Goal: Task Accomplishment & Management: Complete application form

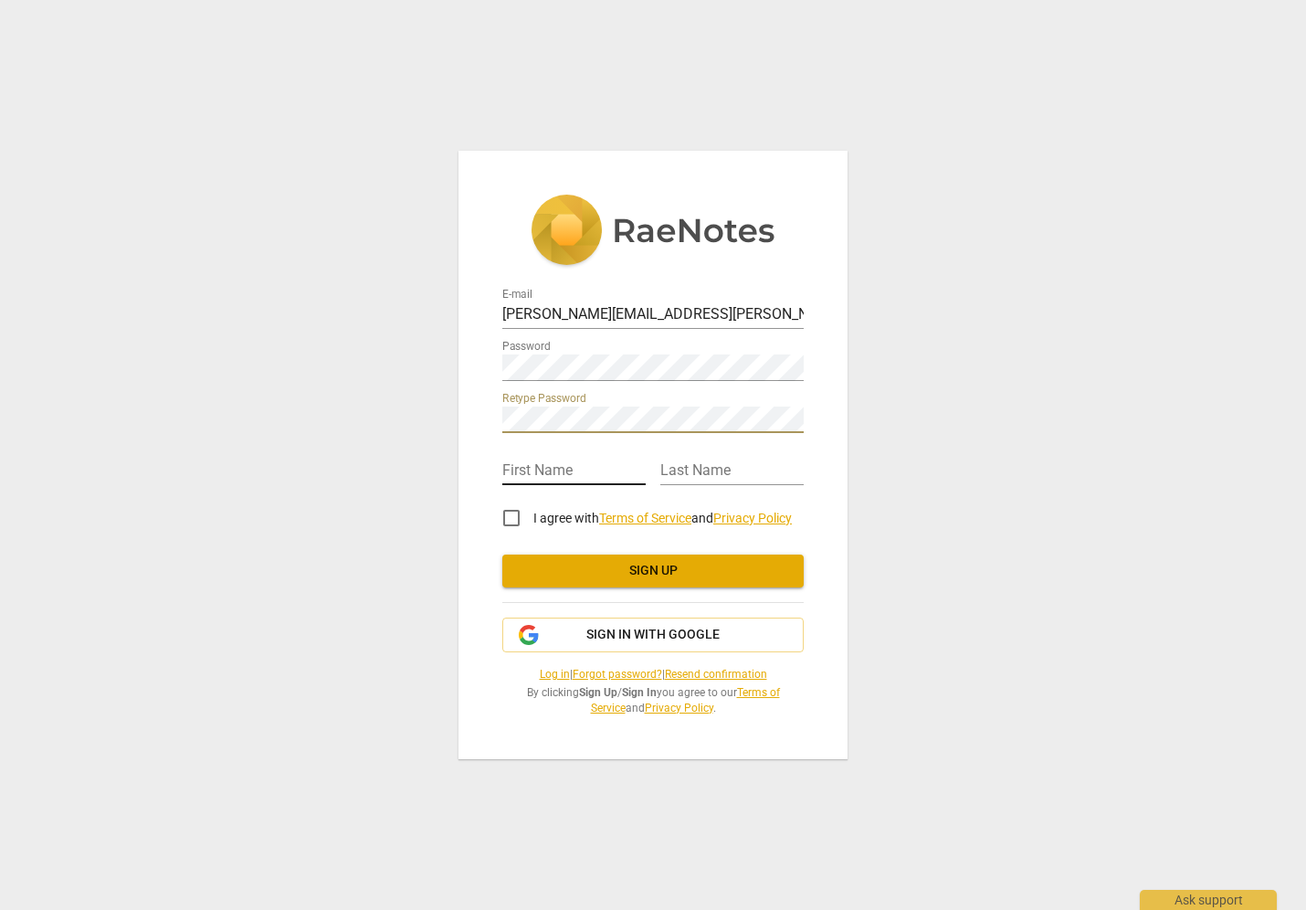
click at [559, 460] on input "text" at bounding box center [573, 472] width 143 height 26
type input "[PERSON_NAME]"
click at [508, 519] on input "I agree with Terms of Service and Privacy Policy" at bounding box center [512, 518] width 44 height 44
checkbox input "true"
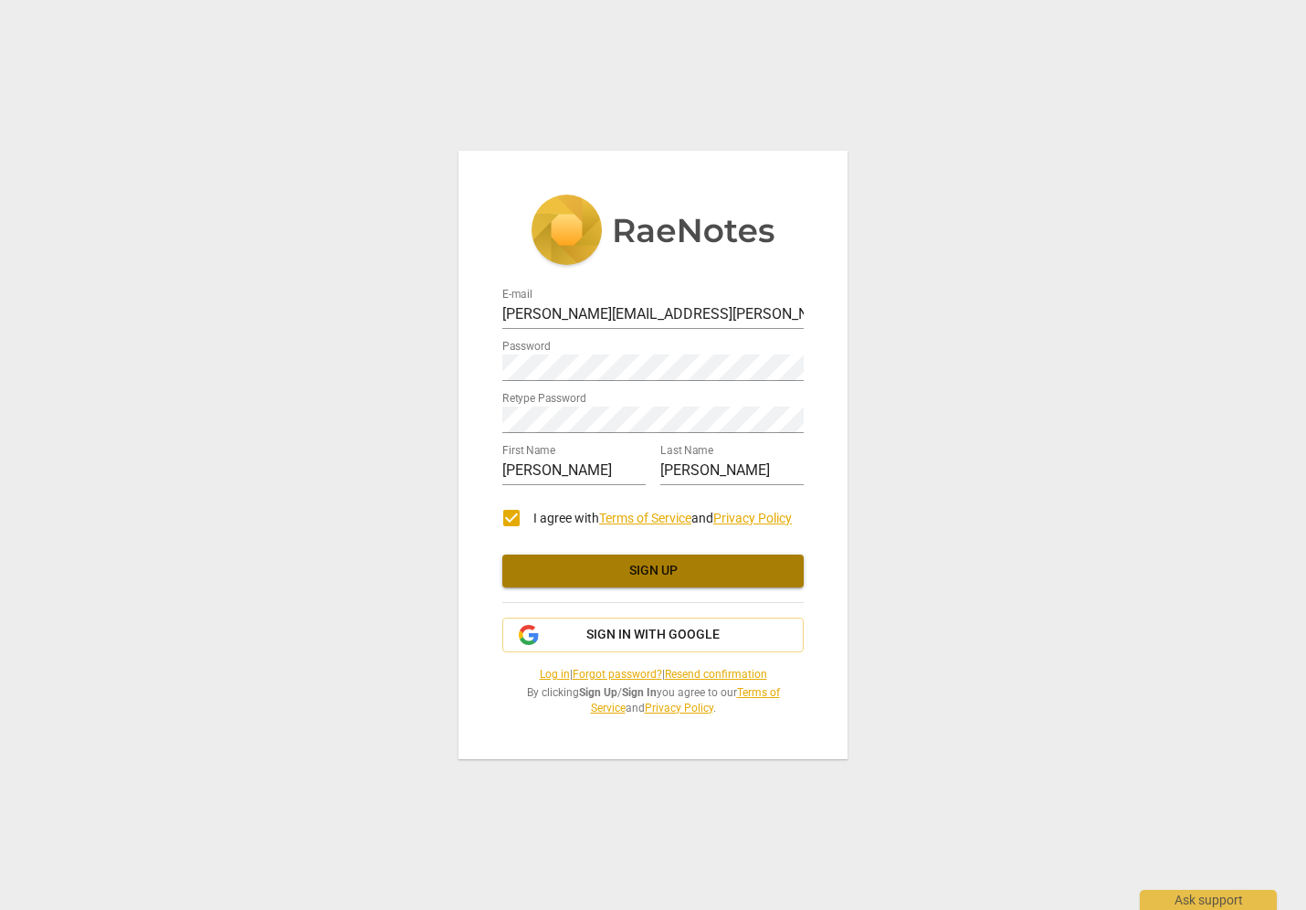
click at [653, 573] on span "Sign up" at bounding box center [653, 571] width 272 height 18
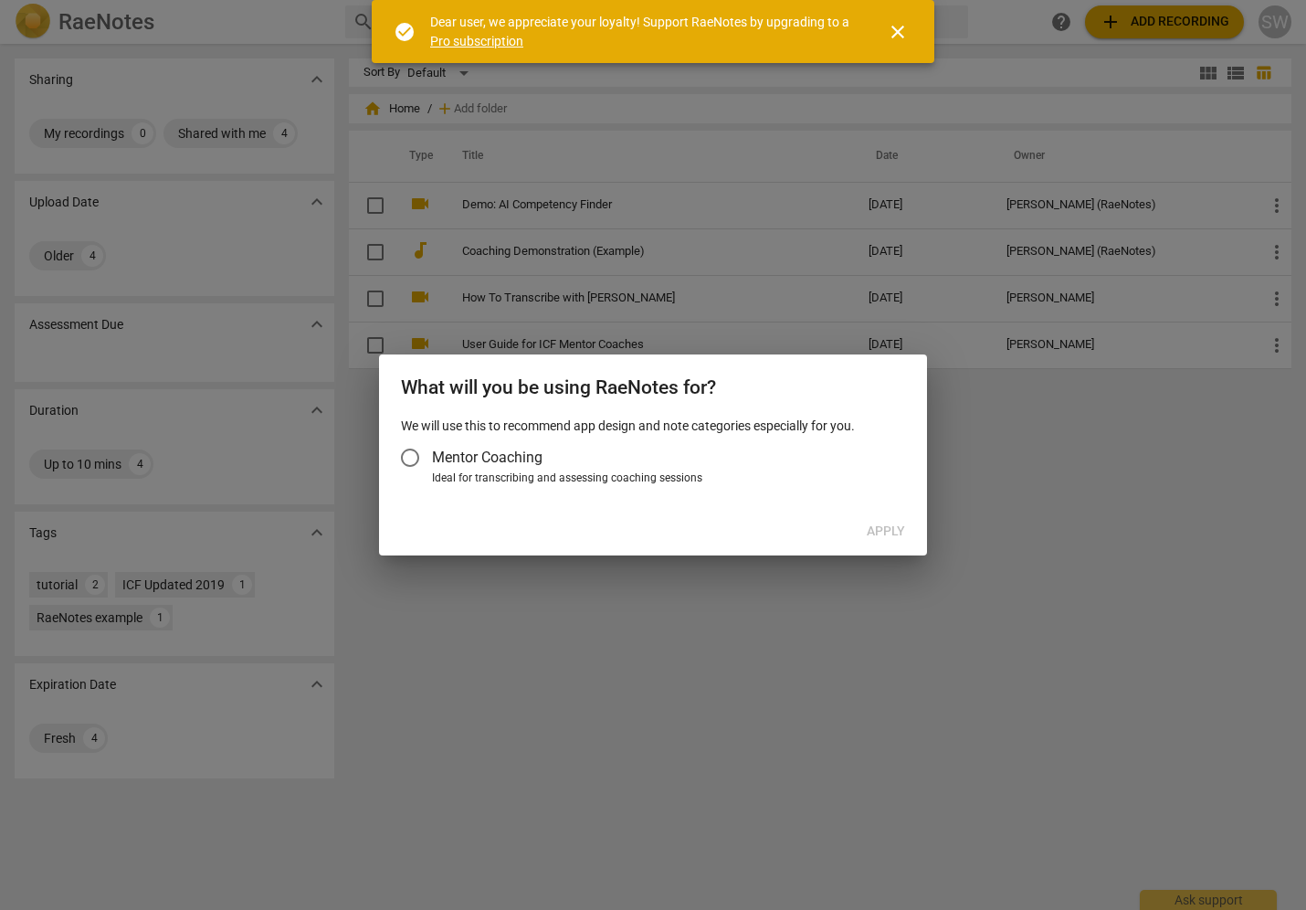
click at [410, 454] on input "Mentor Coaching" at bounding box center [410, 458] width 44 height 44
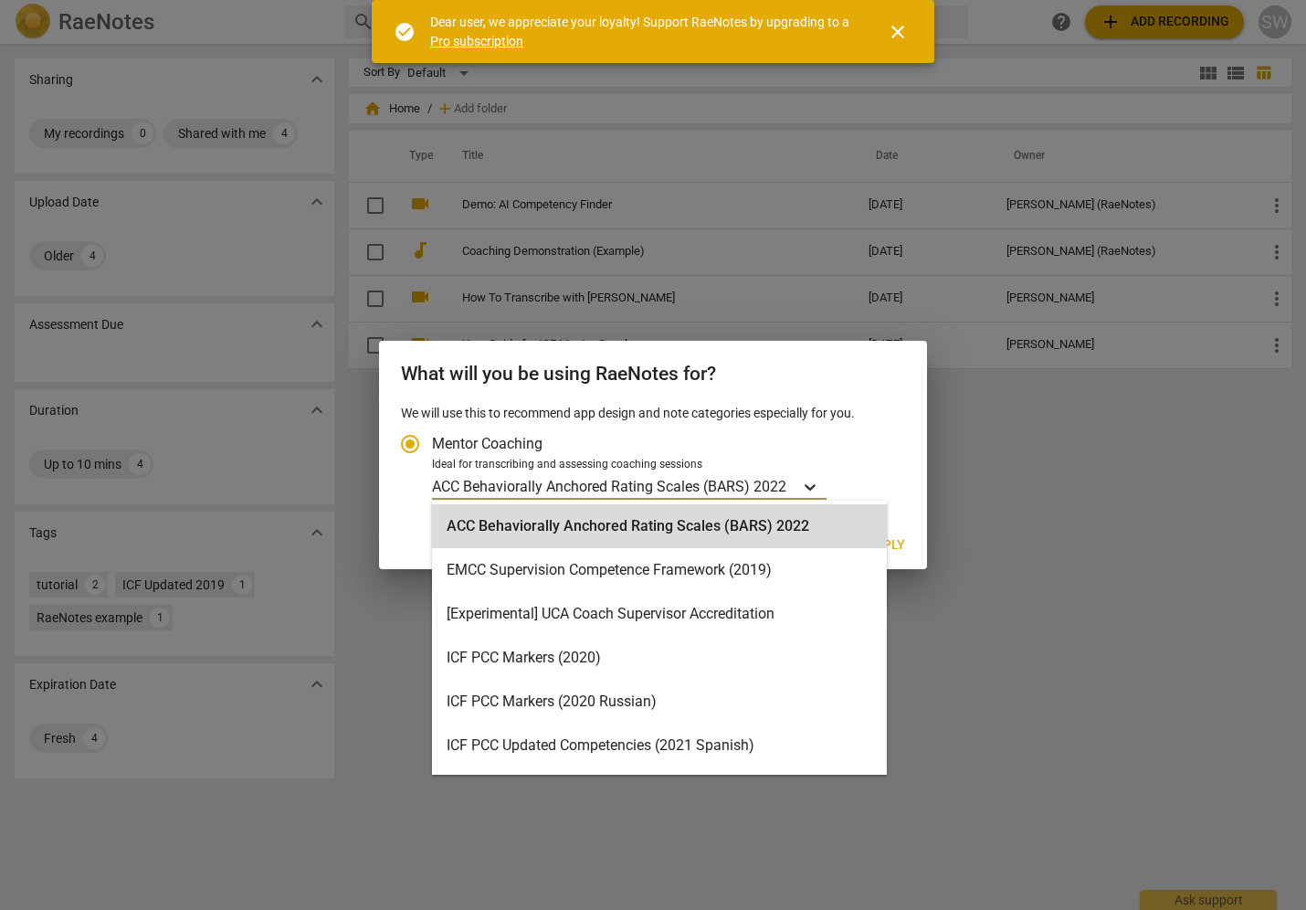
click at [815, 483] on icon "Account type" at bounding box center [810, 487] width 18 height 18
click at [0, 0] on input "Ideal for transcribing and assessing coaching sessions ACC Behaviorally Anchore…" at bounding box center [0, 0] width 0 height 0
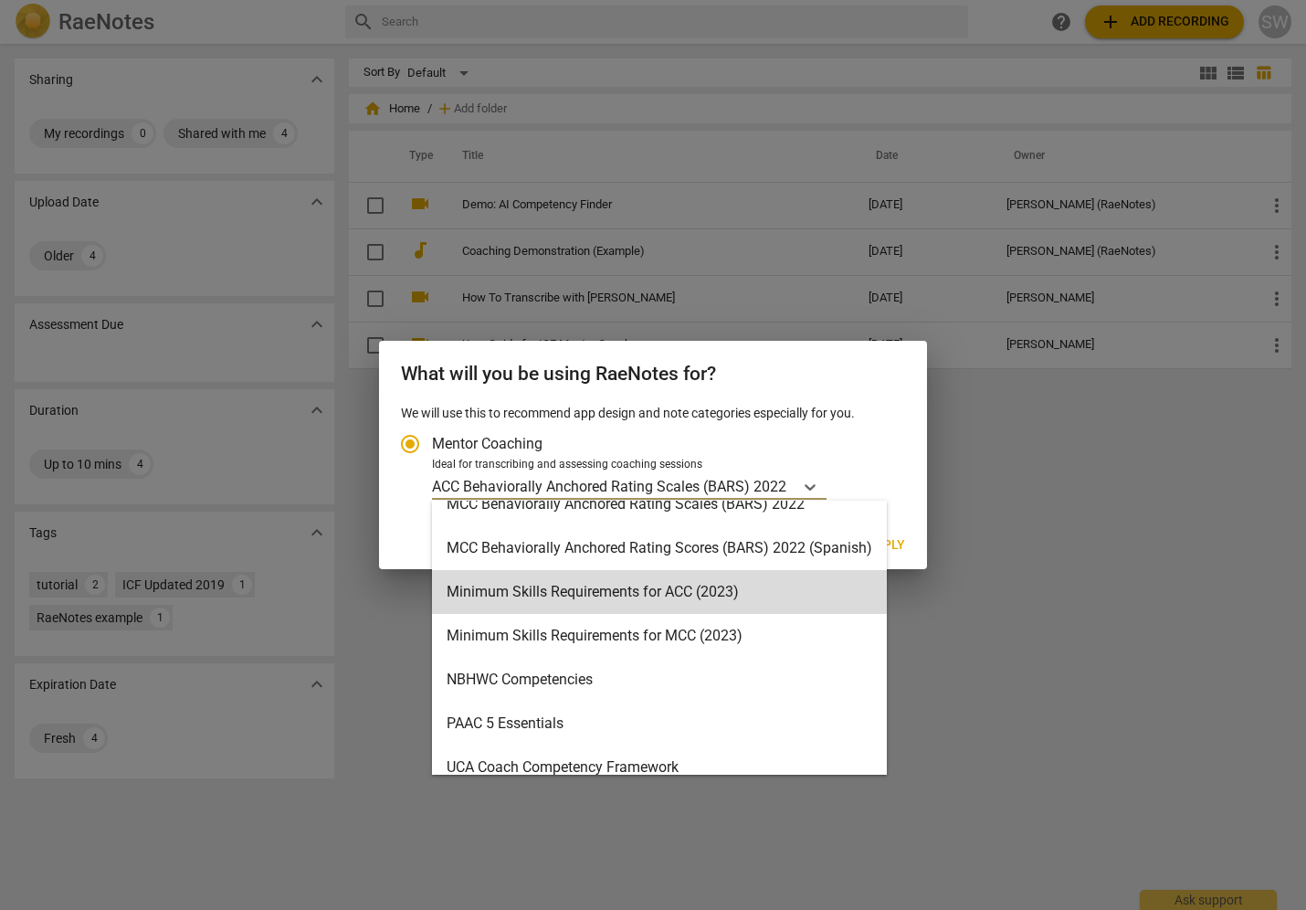
scroll to position [500, 0]
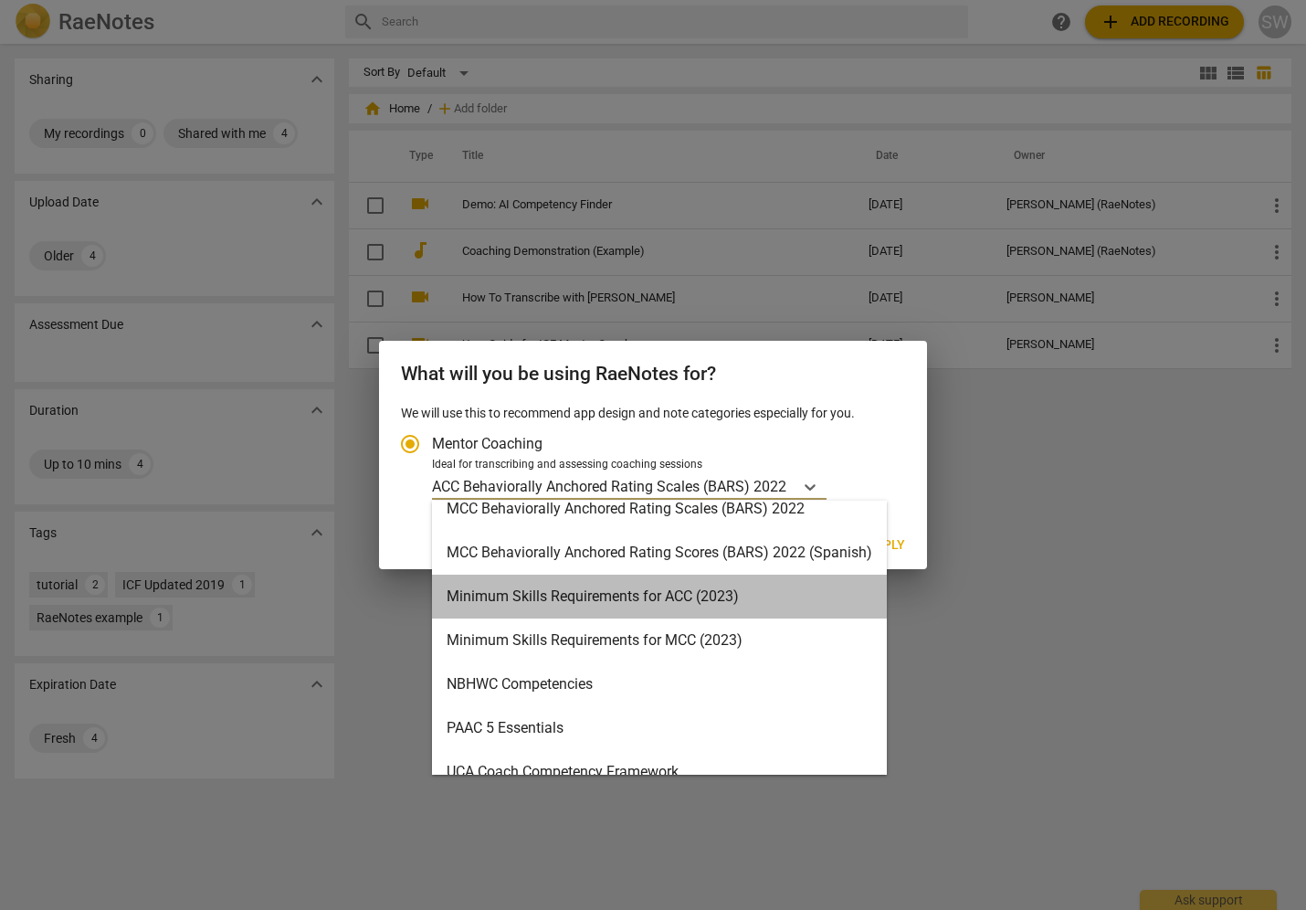
click at [821, 597] on div "Minimum Skills Requirements for ACC (2023)" at bounding box center [659, 597] width 455 height 44
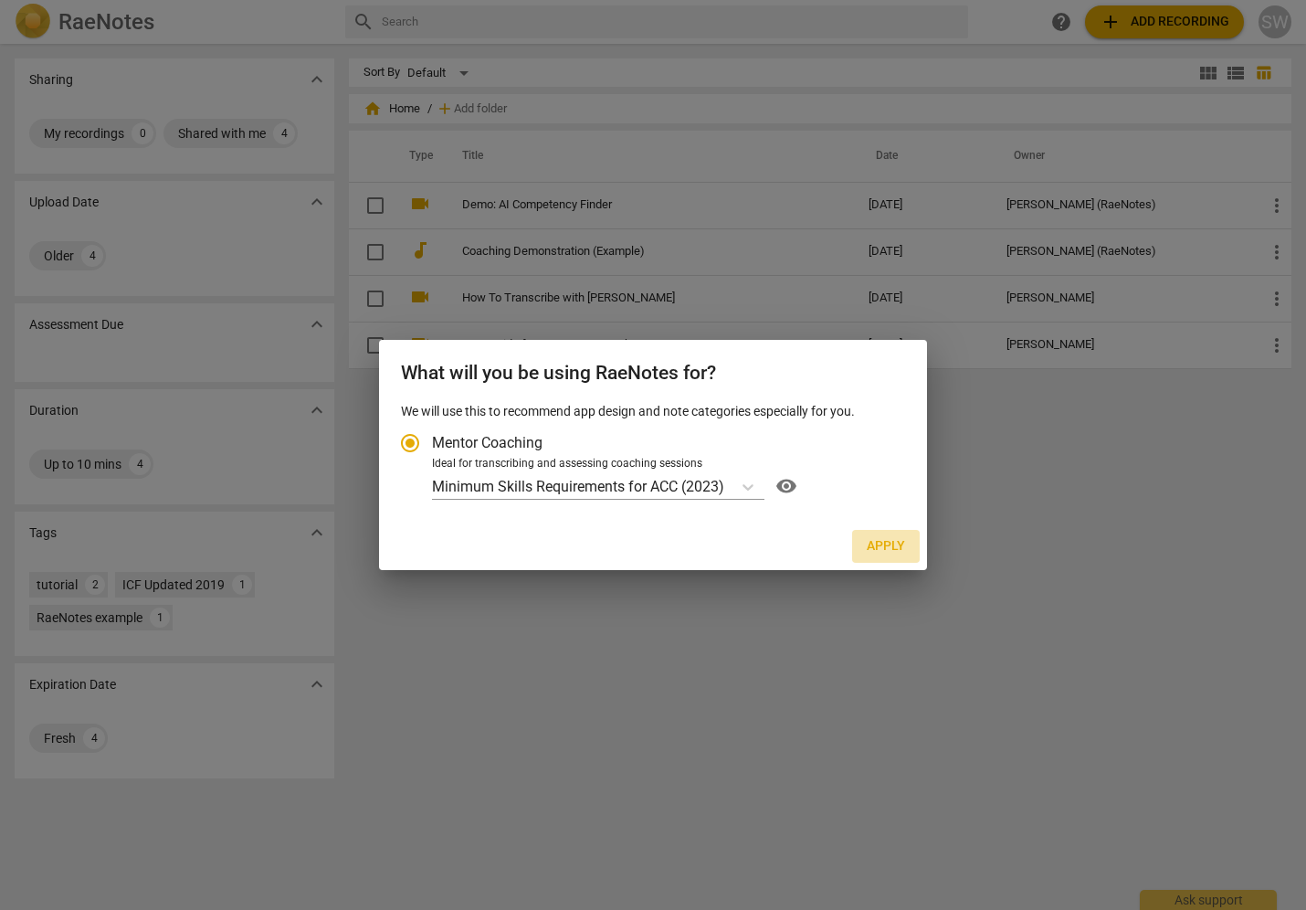
click at [890, 546] on span "Apply" at bounding box center [886, 546] width 38 height 18
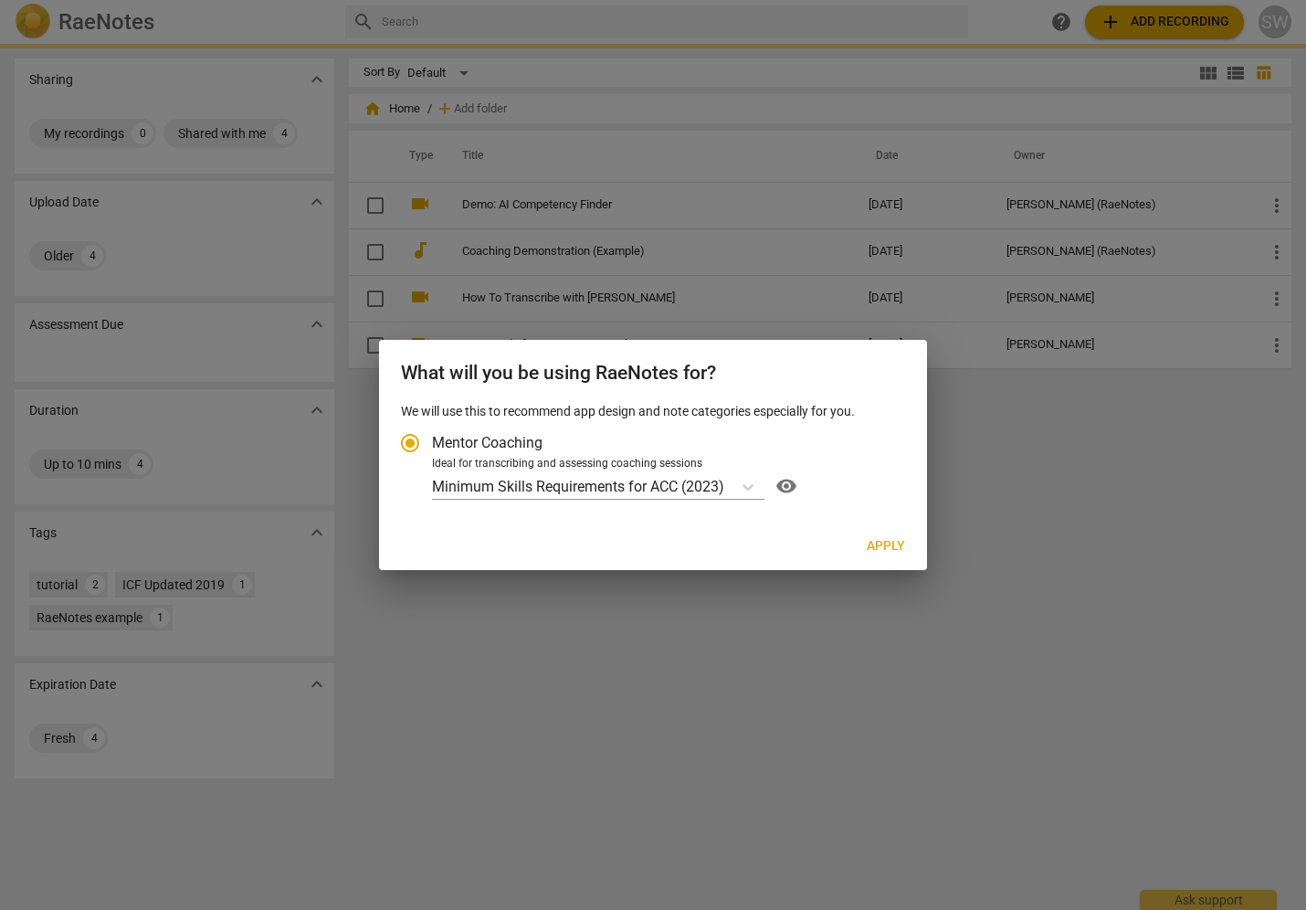
radio input "false"
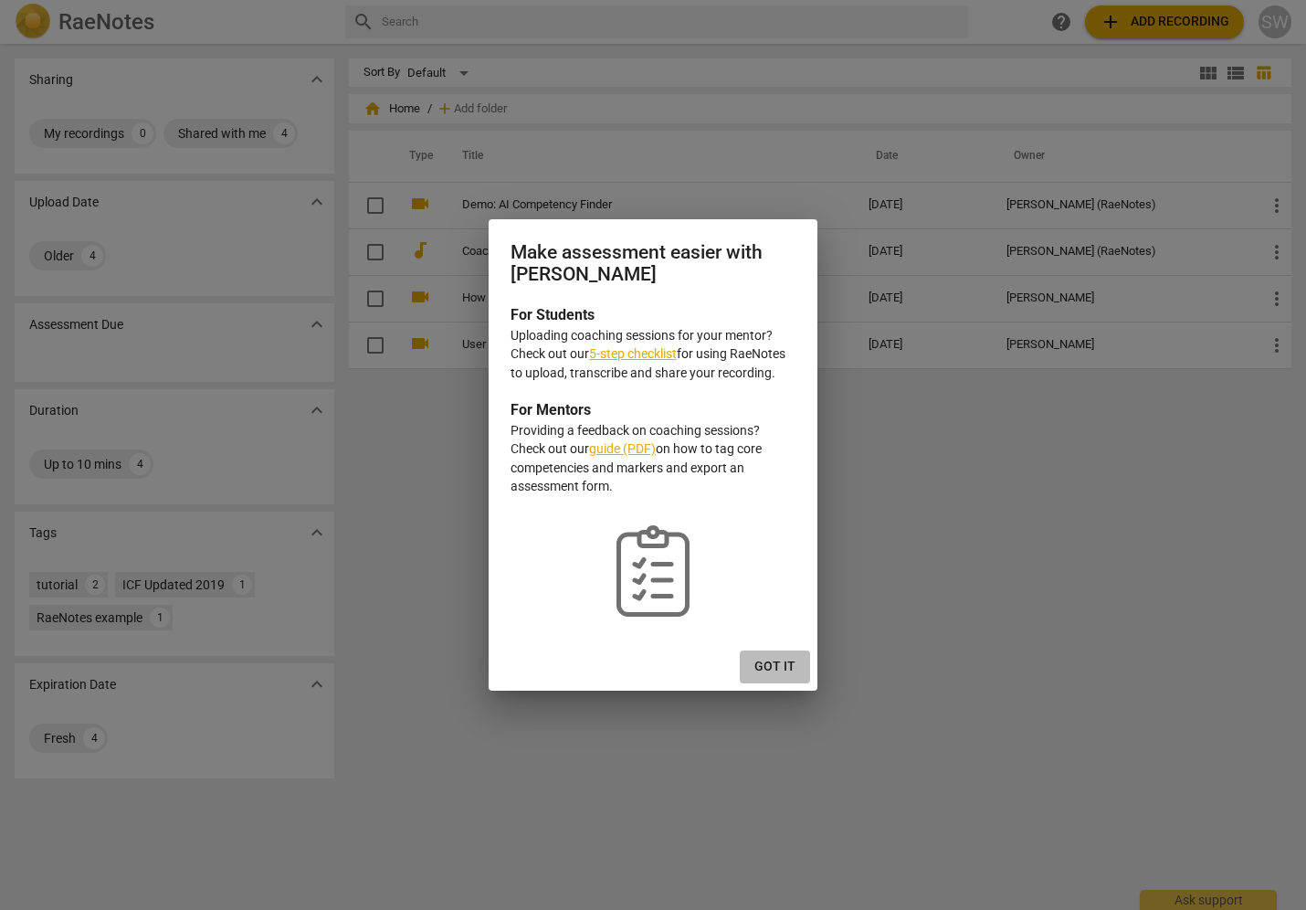
click at [783, 668] on span "Got it" at bounding box center [774, 667] width 41 height 18
